Goal: Find specific page/section: Find specific page/section

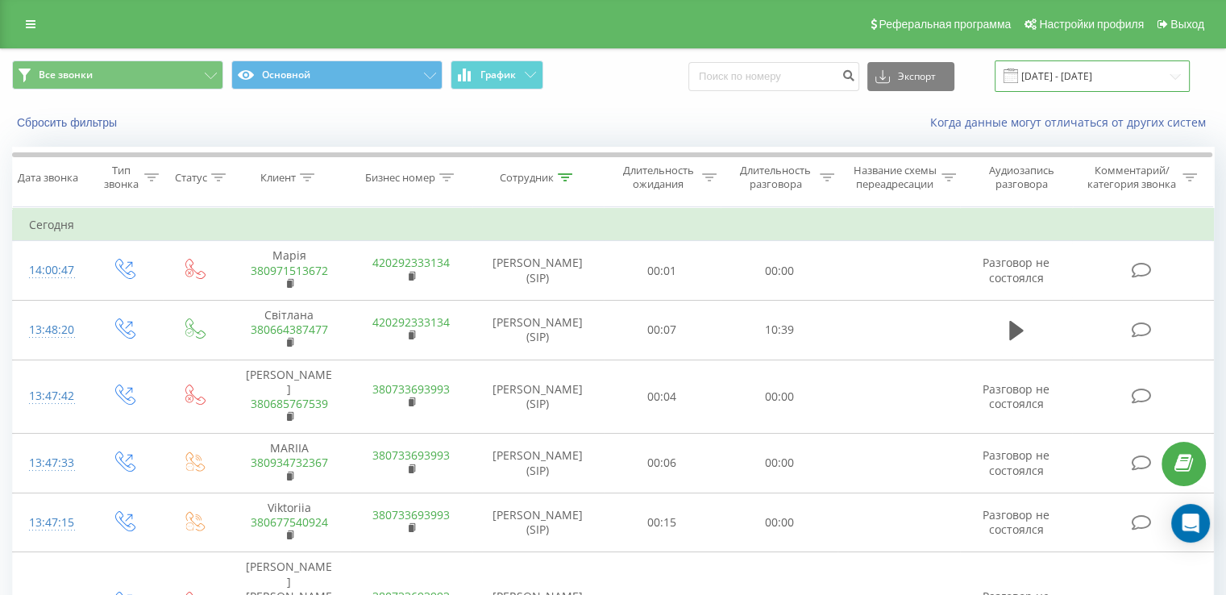
click at [1064, 81] on input "[DATE] - [DATE]" at bounding box center [1091, 75] width 195 height 31
click at [564, 179] on icon at bounding box center [565, 177] width 15 height 8
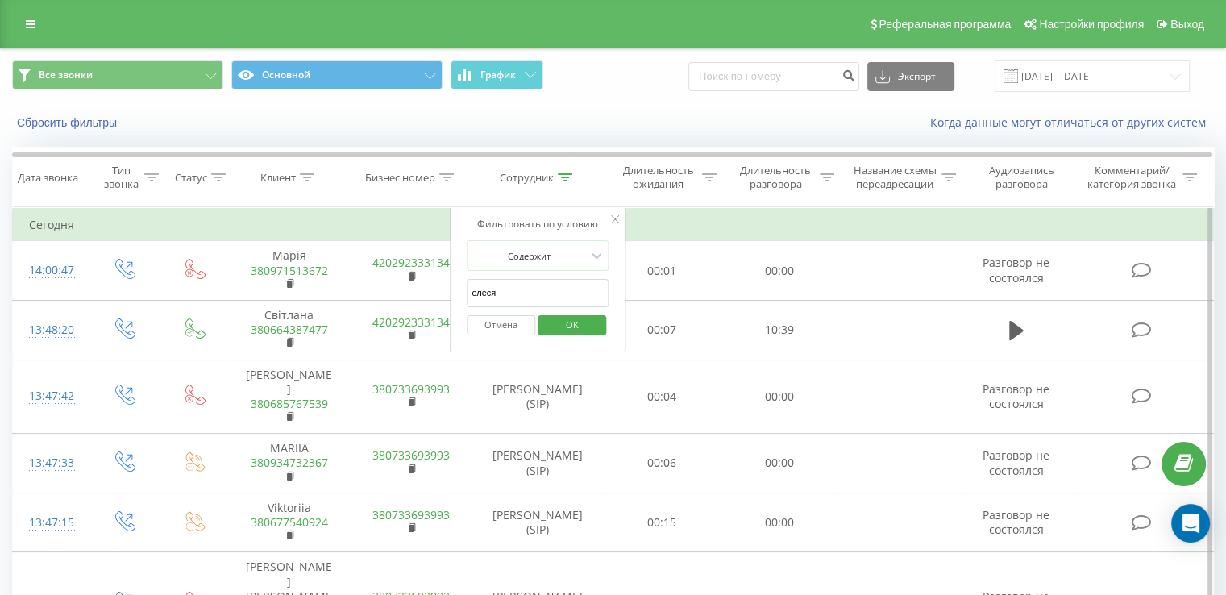
drag, startPoint x: 520, startPoint y: 293, endPoint x: 509, endPoint y: 294, distance: 10.5
click at [509, 294] on input "олеся" at bounding box center [538, 293] width 142 height 28
type input "о"
type input "r"
type input "k"
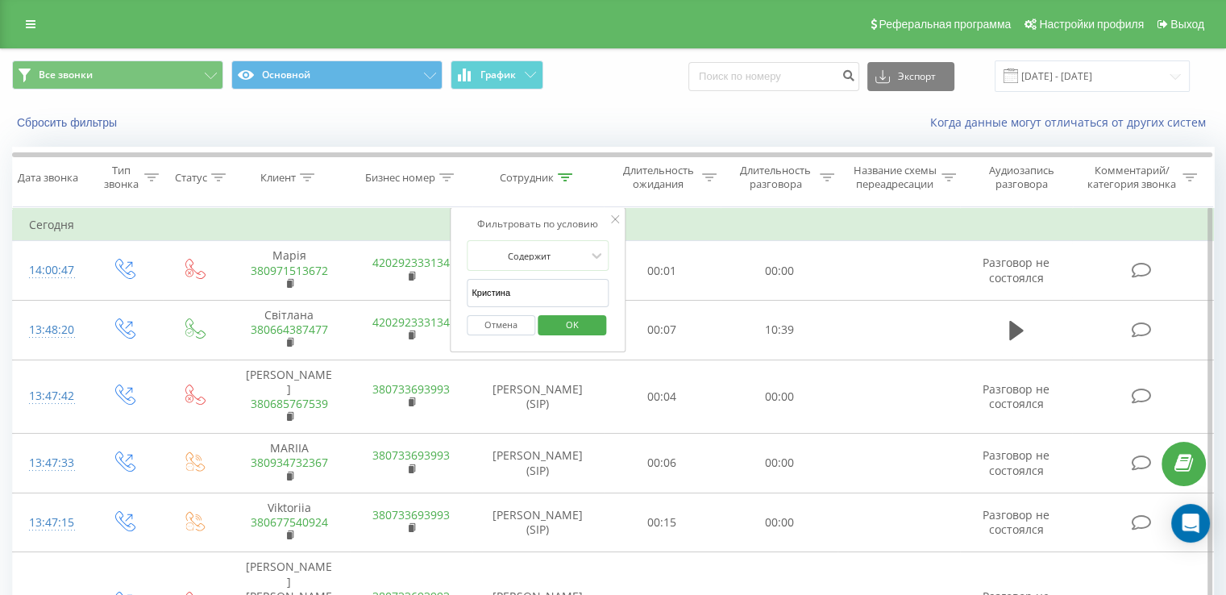
type input "[PERSON_NAME]"
click at [580, 330] on span "OK" at bounding box center [572, 324] width 45 height 25
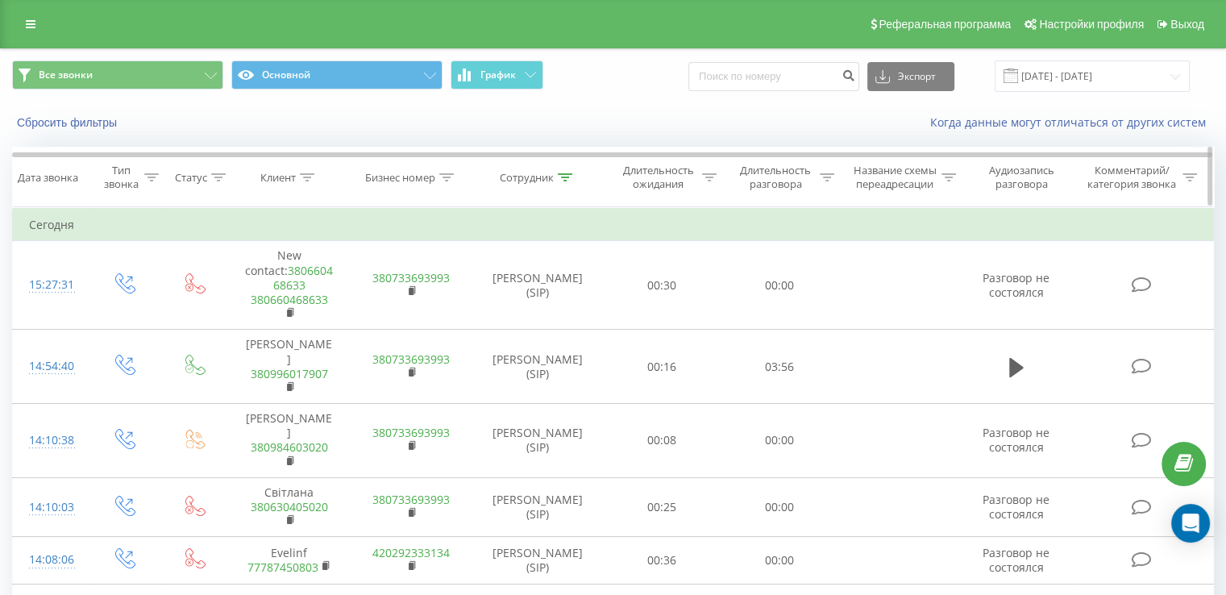
click at [827, 174] on icon at bounding box center [827, 177] width 15 height 8
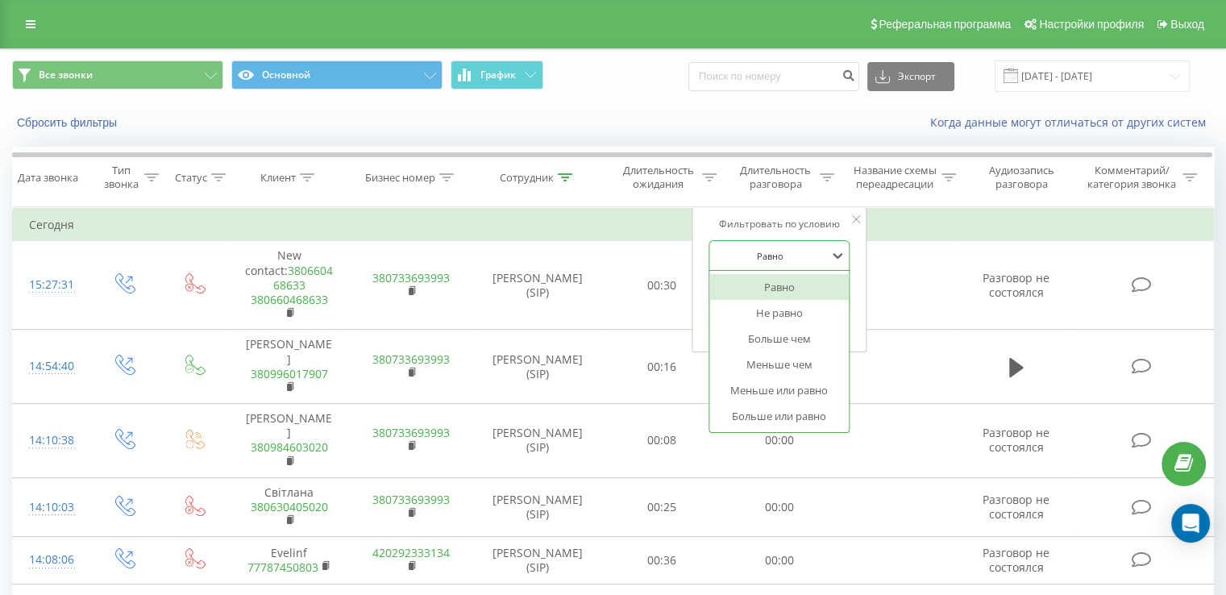
click at [757, 255] on div at bounding box center [770, 255] width 114 height 15
click at [759, 336] on div "Больше чем" at bounding box center [779, 339] width 140 height 26
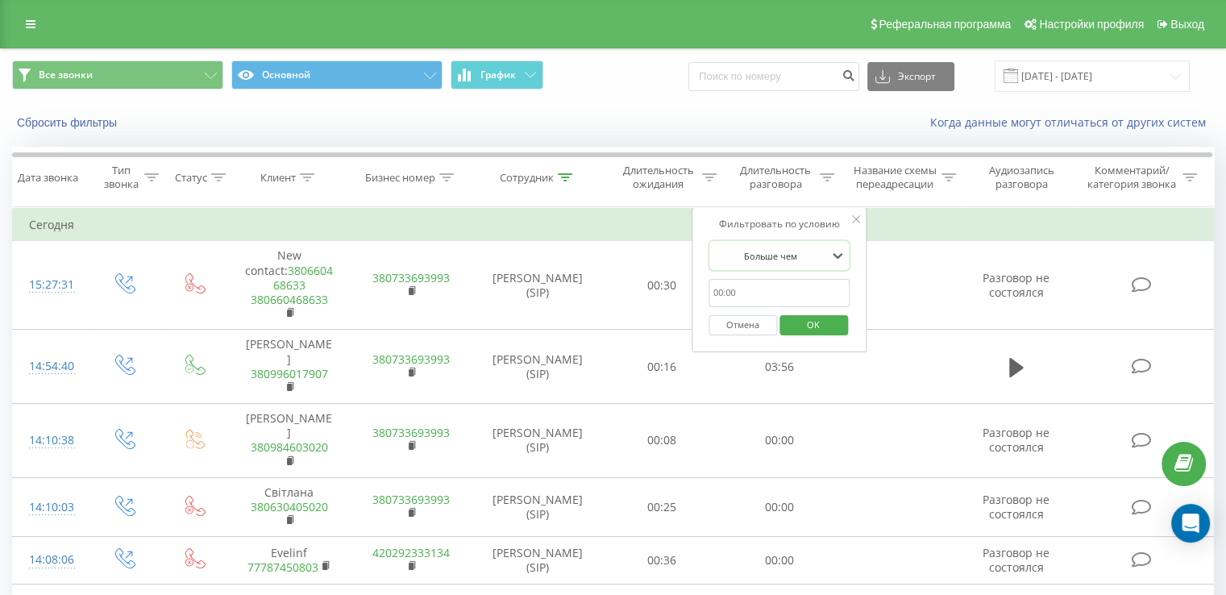
click at [741, 279] on input "text" at bounding box center [779, 293] width 142 height 28
type input "00:30"
click at [799, 323] on span "OK" at bounding box center [813, 324] width 45 height 25
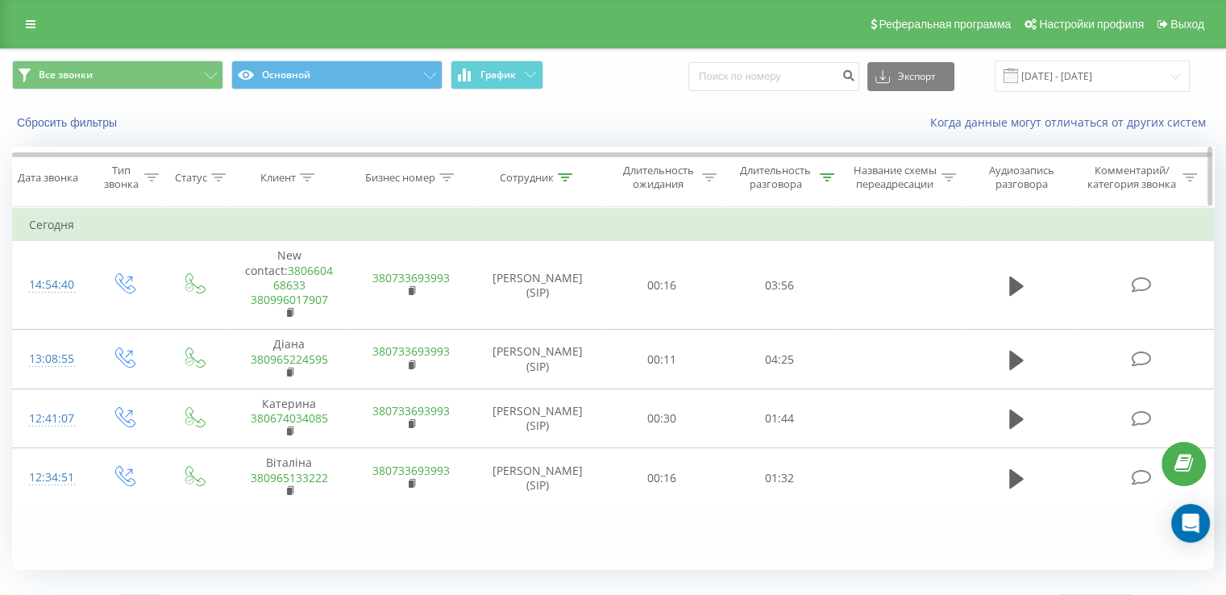
click at [824, 177] on icon at bounding box center [827, 177] width 15 height 8
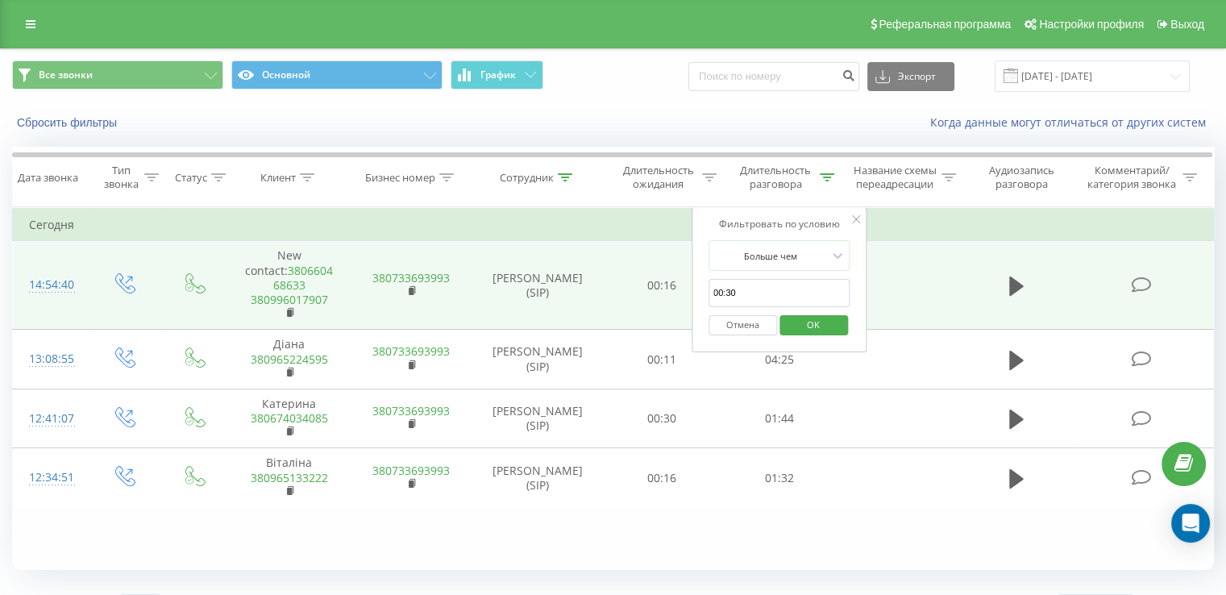
drag, startPoint x: 741, startPoint y: 289, endPoint x: 674, endPoint y: 283, distance: 68.0
click at [674, 283] on table "Фильтровать по условию Равно Введите значение Отмена OK Фильтровать по условию …" at bounding box center [613, 357] width 1202 height 301
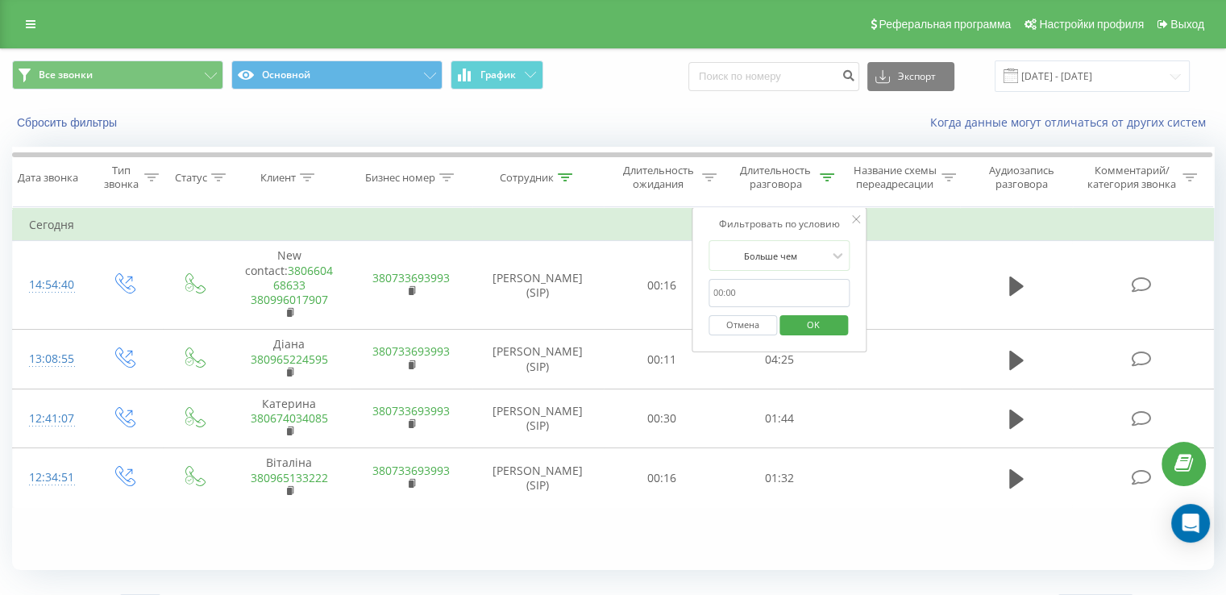
click at [824, 331] on span "OK" at bounding box center [813, 324] width 45 height 25
